Goal: Task Accomplishment & Management: Use online tool/utility

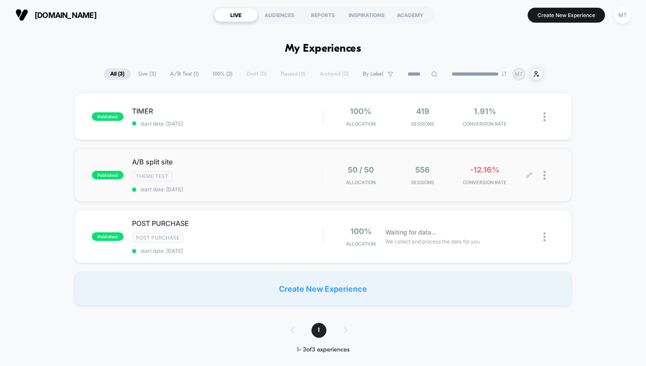
click at [545, 177] on div at bounding box center [548, 175] width 11 height 20
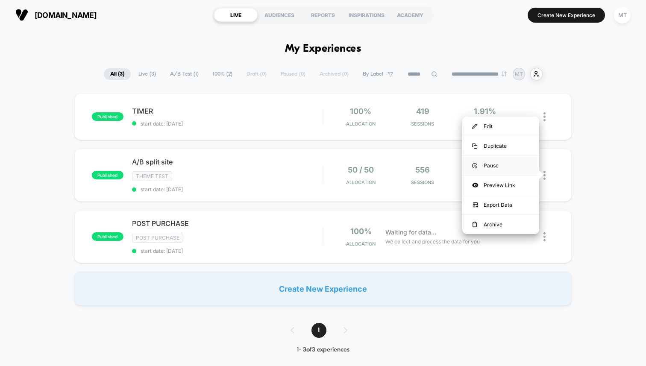
click at [518, 166] on div "Pause" at bounding box center [500, 165] width 77 height 19
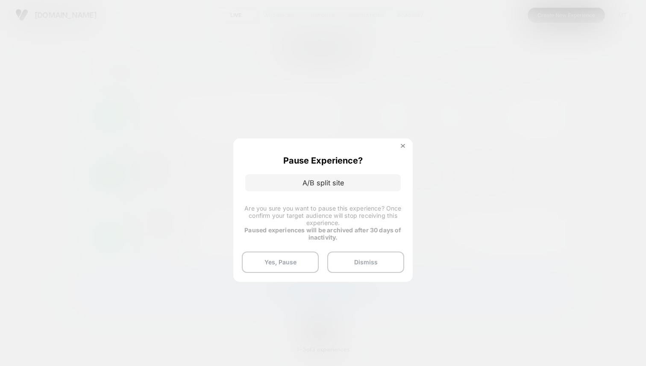
click at [284, 248] on div "Pause Experience? A/B split site Are you sure you want to pause this experience…" at bounding box center [322, 209] width 179 height 143
click at [280, 264] on button "Yes, Pause" at bounding box center [280, 262] width 77 height 21
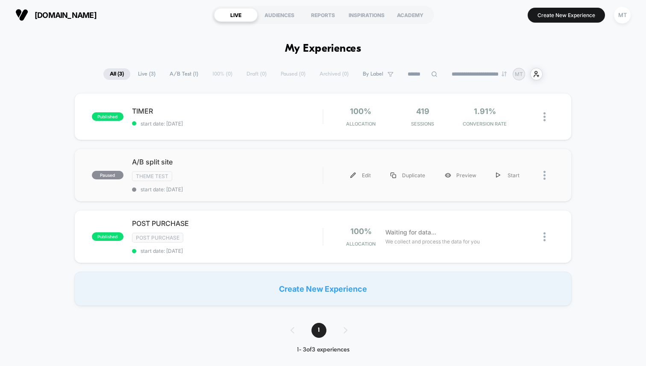
click at [542, 176] on div at bounding box center [541, 175] width 25 height 19
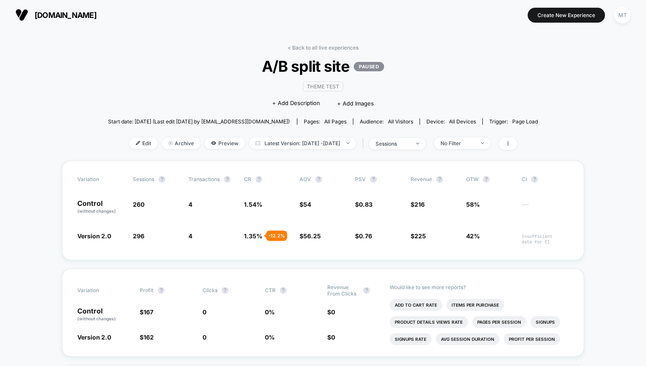
click at [18, 14] on img at bounding box center [21, 15] width 13 height 13
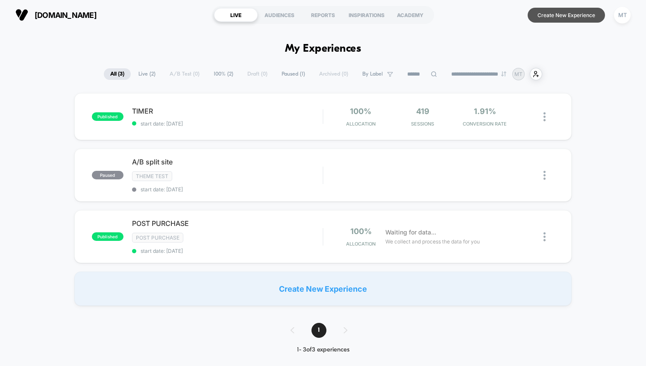
click at [551, 18] on button "Create New Experience" at bounding box center [565, 15] width 77 height 15
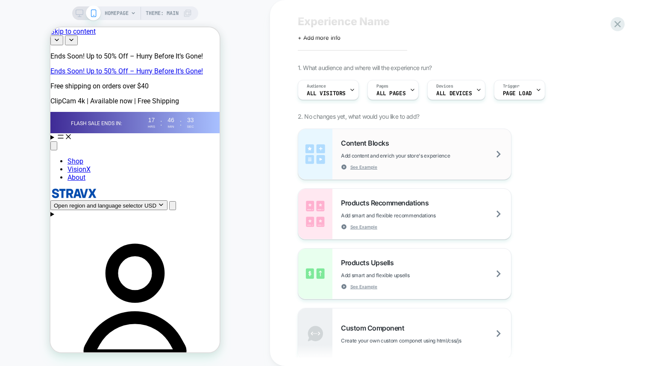
scroll to position [24, 0]
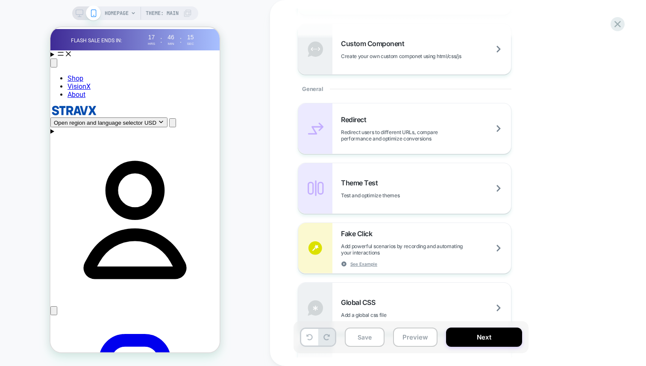
scroll to position [346, 0]
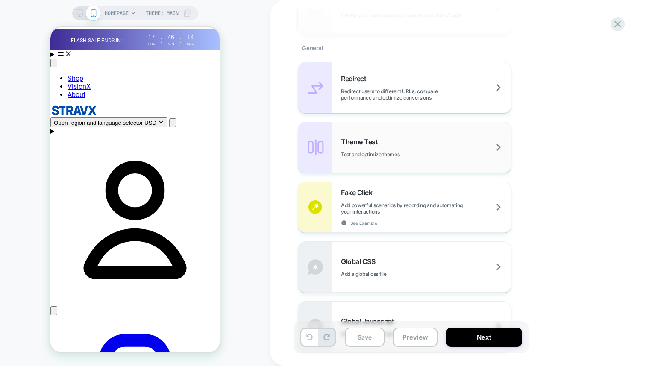
click at [382, 162] on div "Theme Test Test and optimize themes" at bounding box center [404, 147] width 213 height 50
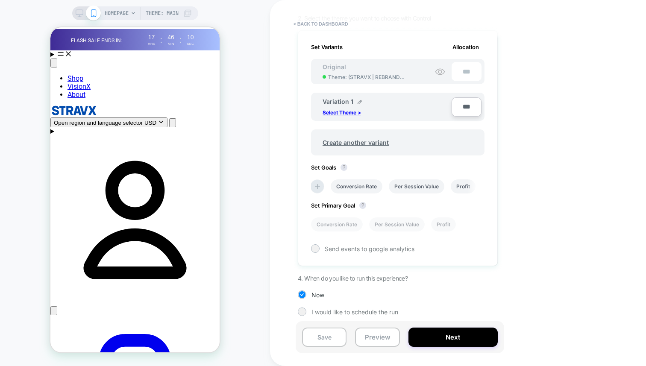
scroll to position [0, 0]
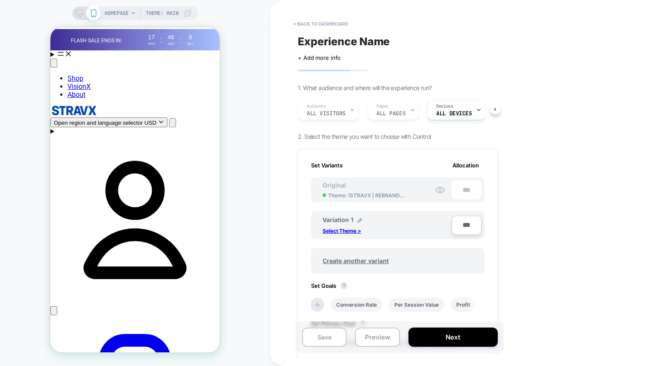
click at [408, 110] on div "Audience All Visitors Pages ALL PAGES Devices ALL DEVICES" at bounding box center [393, 110] width 200 height 29
click at [300, 24] on button "< back to dashboard" at bounding box center [320, 24] width 63 height 14
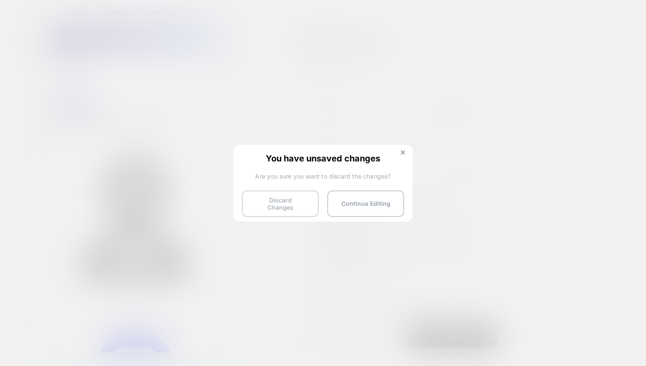
click at [283, 199] on button "Discard Changes" at bounding box center [280, 203] width 77 height 26
